Goal: Communication & Community: Share content

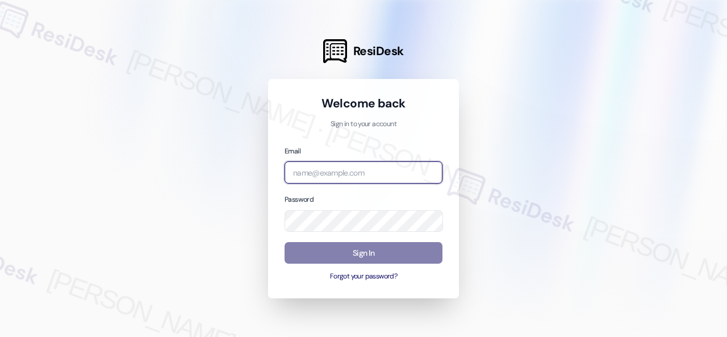
click at [368, 174] on input "email" at bounding box center [364, 172] width 158 height 22
paste input "automated-surveys-birchstone_residential-resen.fifteen@birchstone_[DOMAIN_NAME]"
type input "automated-surveys-birchstone_residential-resen.fifteen@birchstone_[DOMAIN_NAME]"
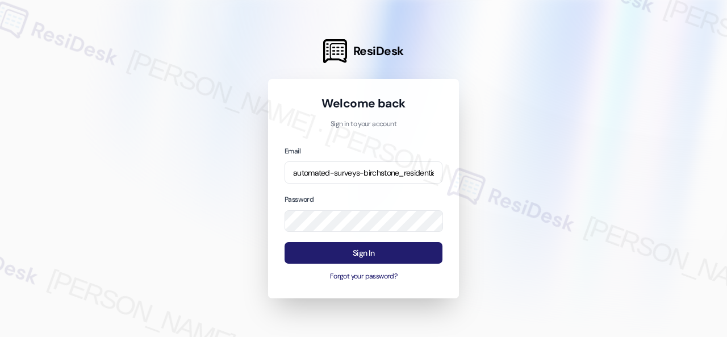
click at [399, 249] on button "Sign In" at bounding box center [364, 253] width 158 height 22
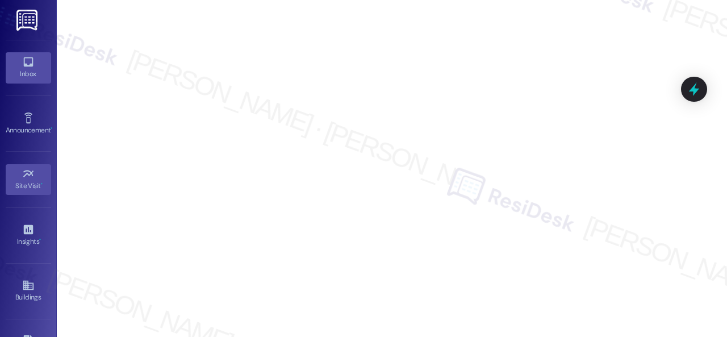
click at [19, 72] on div "Inbox" at bounding box center [28, 73] width 57 height 11
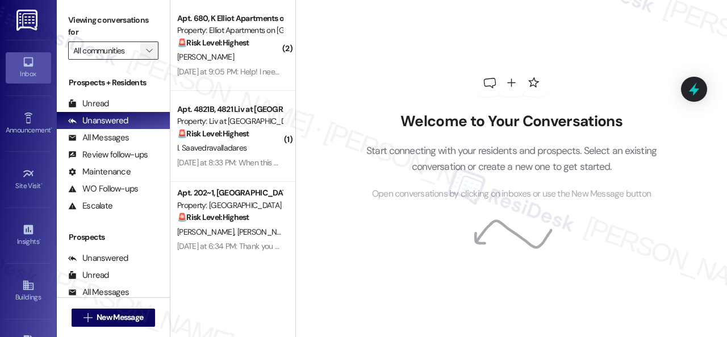
click at [147, 50] on icon "" at bounding box center [149, 50] width 6 height 9
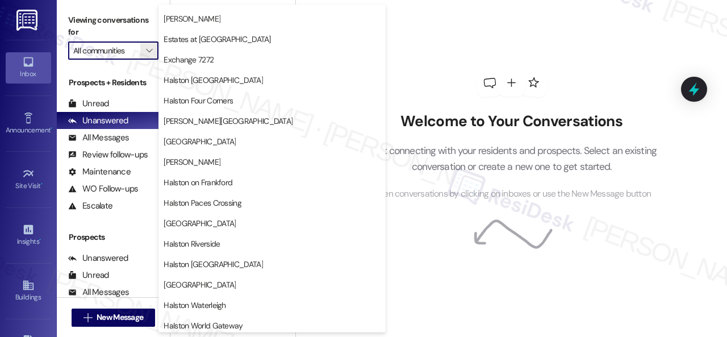
scroll to position [284, 0]
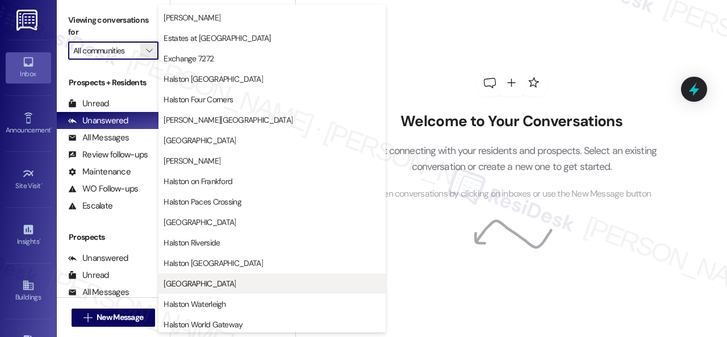
click at [207, 285] on span "[GEOGRAPHIC_DATA]" at bounding box center [200, 283] width 72 height 11
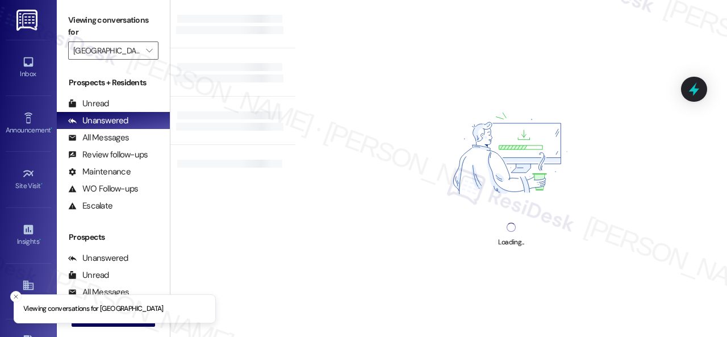
type input "[GEOGRAPHIC_DATA]"
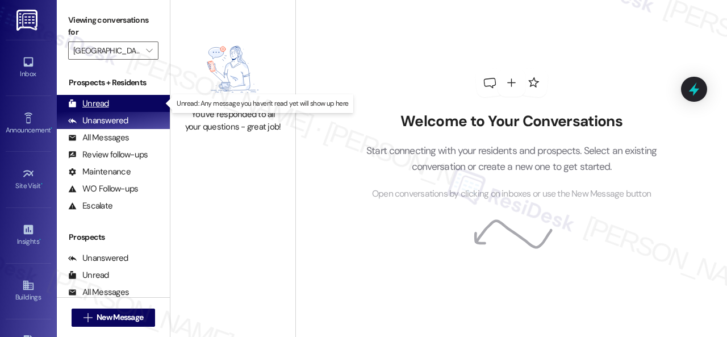
click at [97, 103] on div "Unread" at bounding box center [88, 104] width 41 height 12
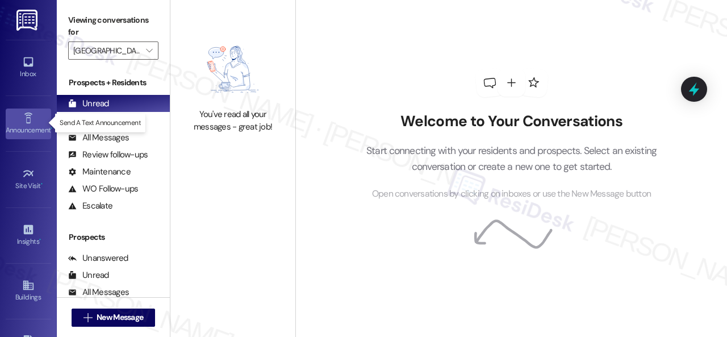
click at [22, 124] on div "Announcement •" at bounding box center [28, 129] width 57 height 11
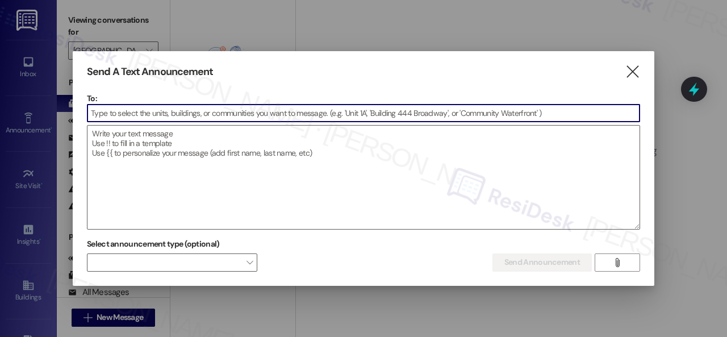
click at [197, 114] on input at bounding box center [363, 113] width 552 height 17
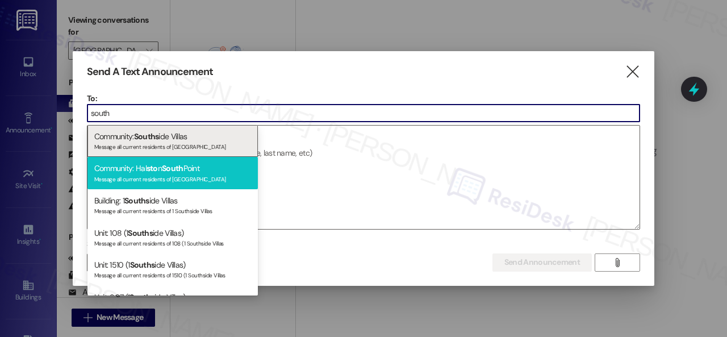
type input "south"
click at [135, 174] on div "Message all current residents of [GEOGRAPHIC_DATA]" at bounding box center [172, 178] width 157 height 10
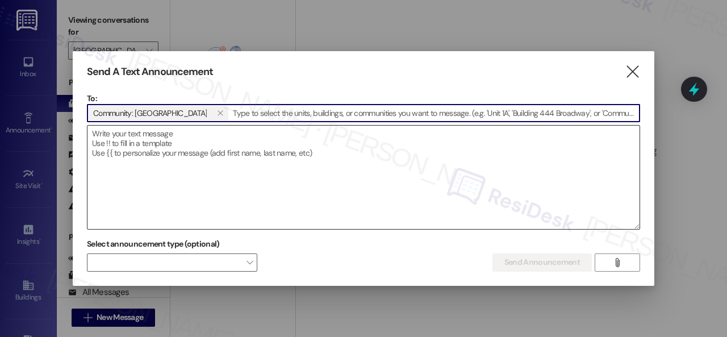
click at [158, 140] on textarea at bounding box center [363, 177] width 552 height 103
paste textarea "Hi {{first_name}}, join us for National Prosecco Day with Wine Down [DATE] at t…"
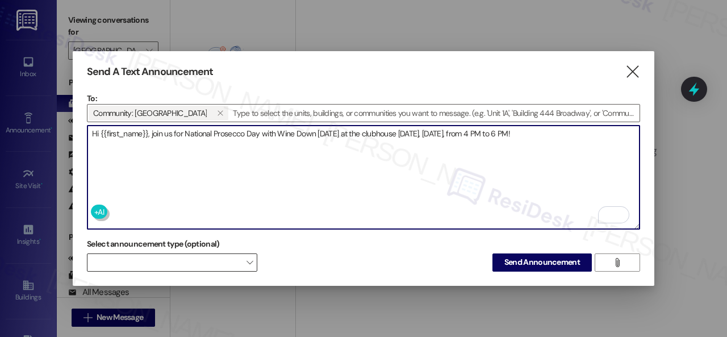
type textarea "Hi {{first_name}}, join us for National Prosecco Day with Wine Down [DATE] at t…"
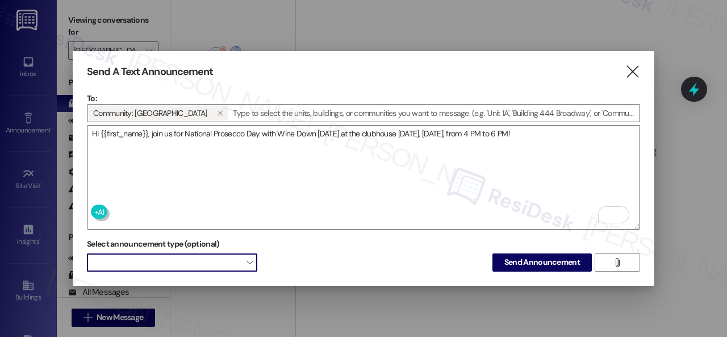
click at [211, 269] on div "Send A Text Announcement  To: Community: [GEOGRAPHIC_DATA]   Drop image file…" at bounding box center [364, 168] width 582 height 235
click at [118, 253] on span at bounding box center [172, 262] width 170 height 18
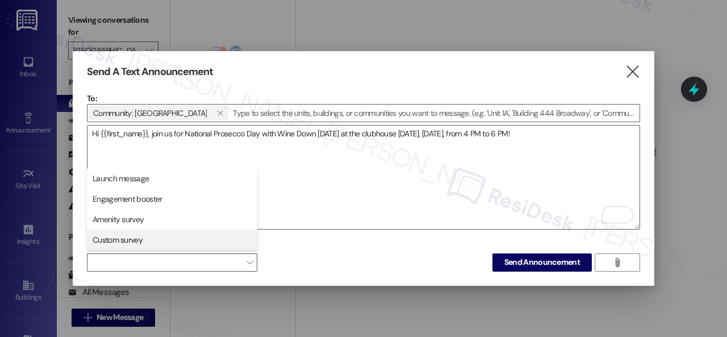
click at [122, 243] on span "Custom survey" at bounding box center [118, 239] width 50 height 11
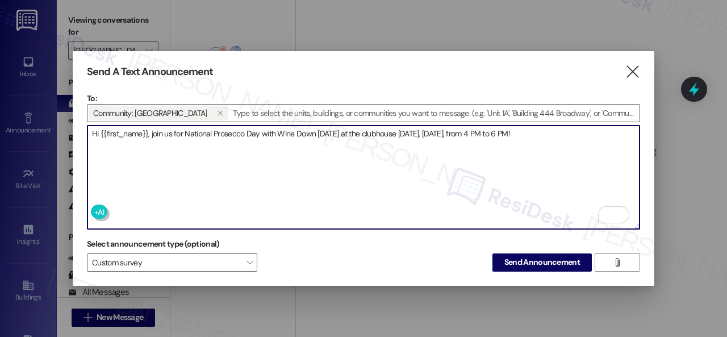
click at [310, 186] on textarea "Hi {{first_name}}, join us for National Prosecco Day with Wine Down [DATE] at t…" at bounding box center [363, 177] width 552 height 103
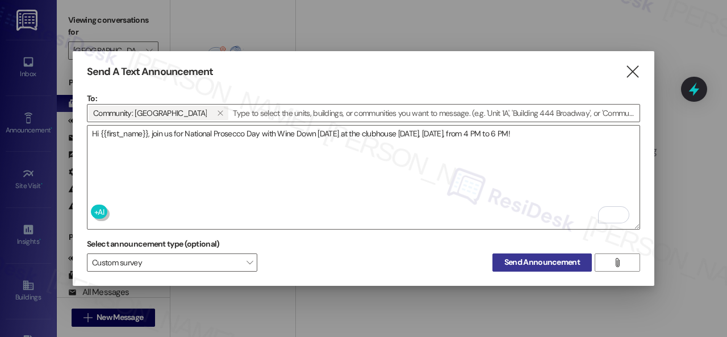
click at [522, 262] on span "Send Announcement" at bounding box center [542, 262] width 76 height 12
